Goal: Information Seeking & Learning: Find specific page/section

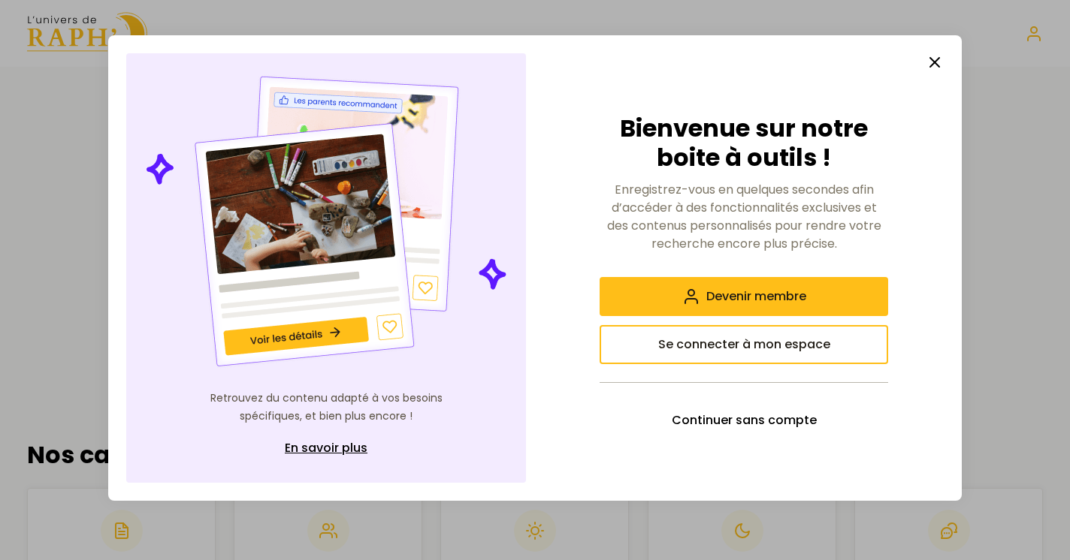
click at [932, 65] on line "button" at bounding box center [934, 62] width 9 height 9
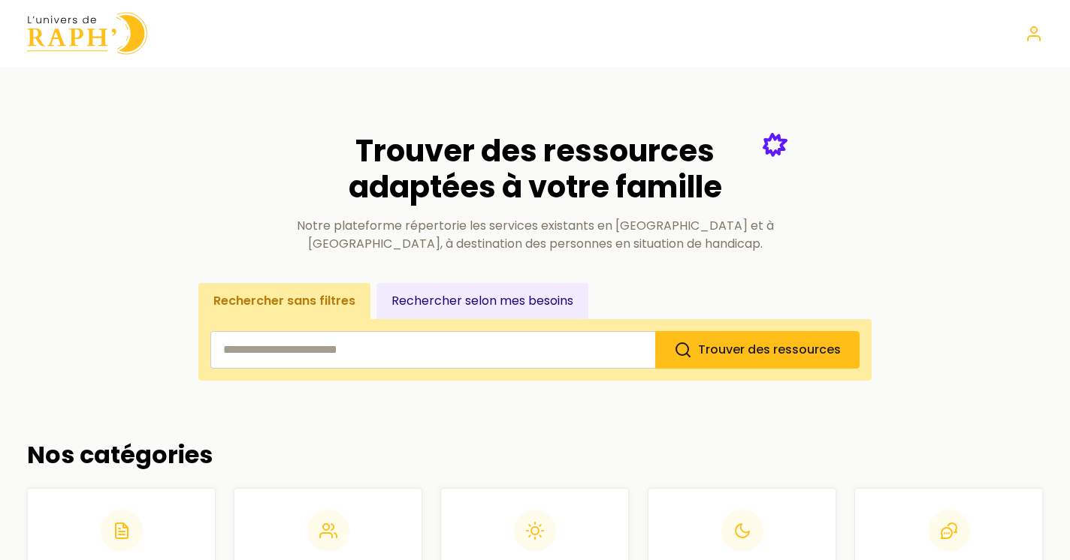
click at [367, 360] on input "search" at bounding box center [432, 350] width 445 height 38
type input "*********"
click at [655, 331] on button "Trouver des ressources" at bounding box center [757, 350] width 204 height 38
